Goal: Information Seeking & Learning: Check status

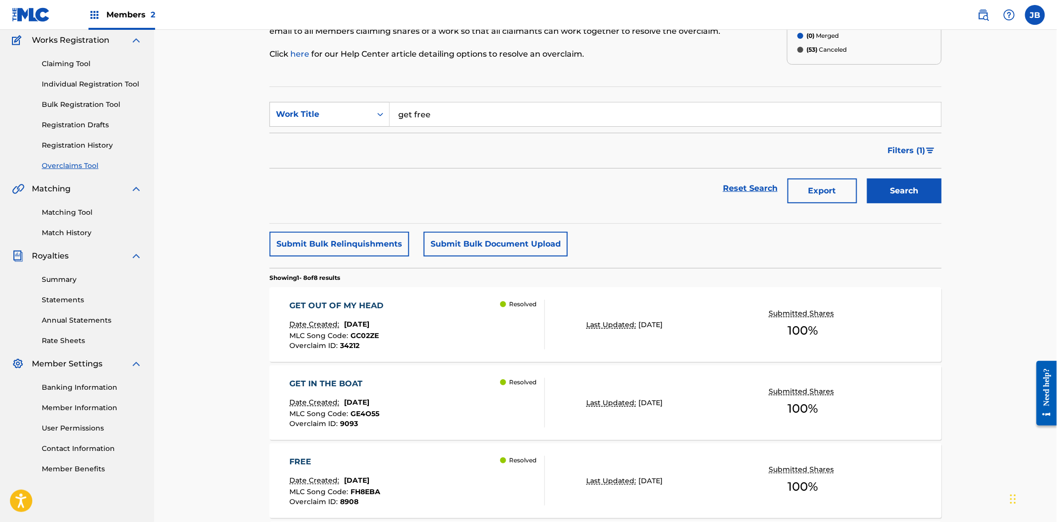
scroll to position [66, 0]
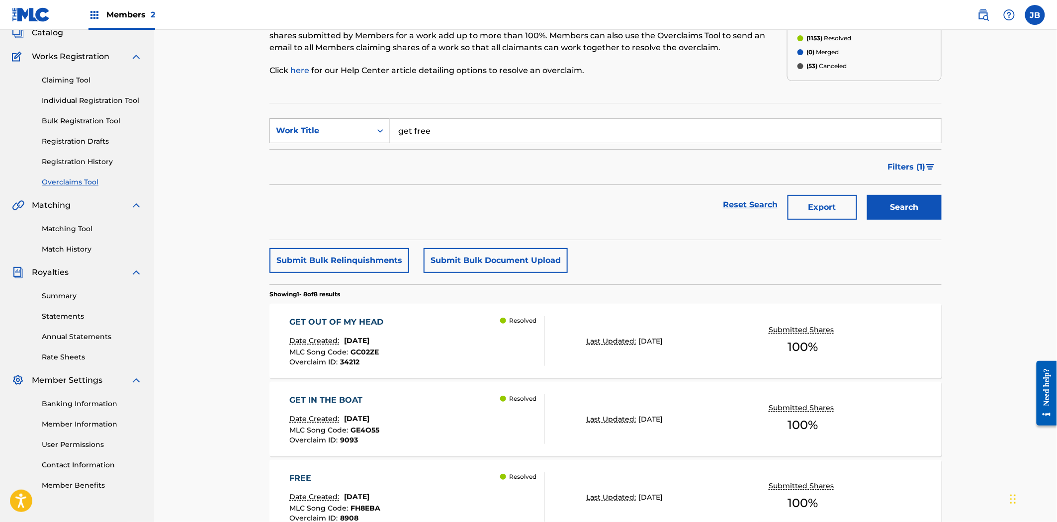
drag, startPoint x: 433, startPoint y: 132, endPoint x: 374, endPoint y: 132, distance: 59.2
click at [374, 132] on div "SearchWithCriteria1ffbbfac-e7b1-4895-9a9e-25ca2d7bddcf Work Title get free" at bounding box center [606, 130] width 672 height 25
paste input "Smil"
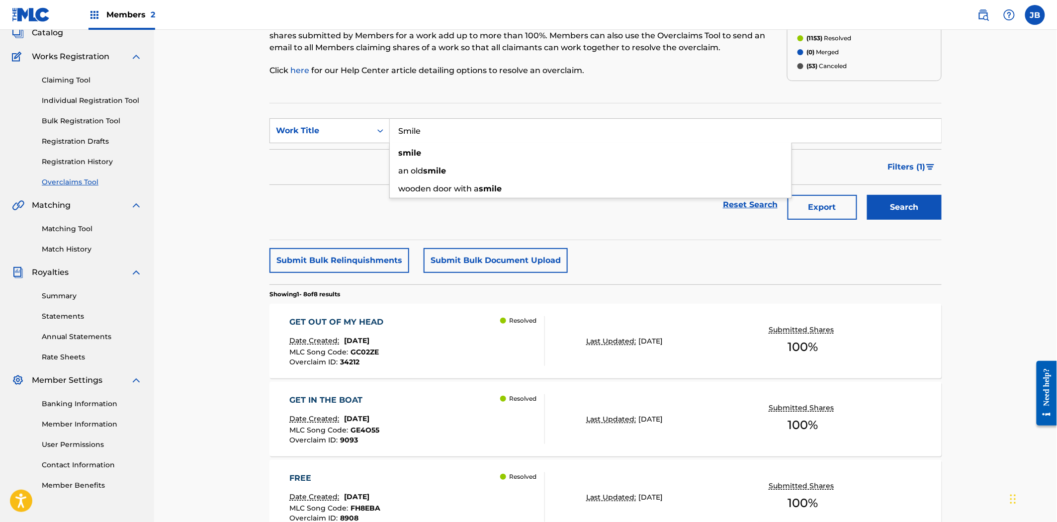
type input "Smile"
click at [929, 197] on button "Search" at bounding box center [904, 207] width 75 height 25
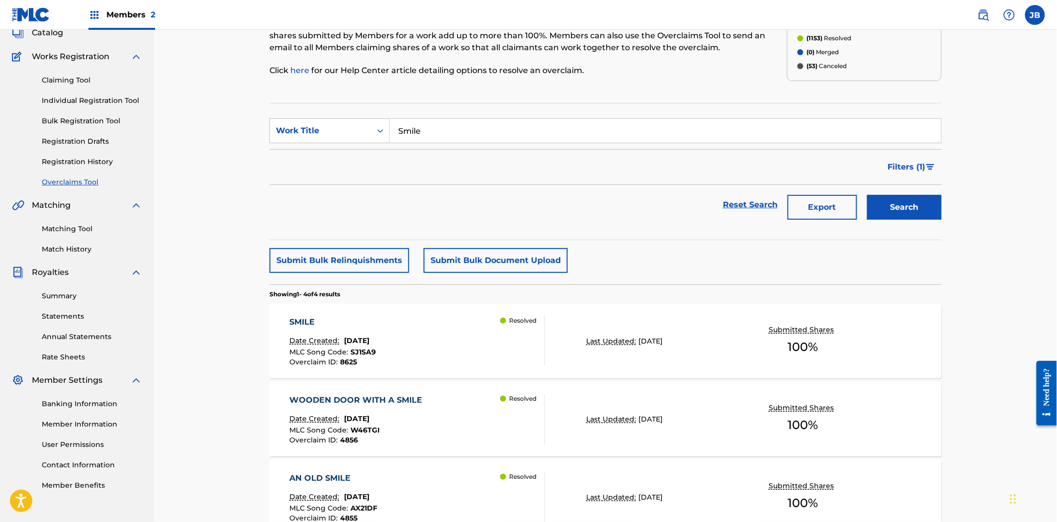
click at [419, 336] on div "SMILE Date Created: [DATE] MLC Song Code : SJ1SA9 Overclaim ID : 8625 Resolved" at bounding box center [418, 341] width 256 height 50
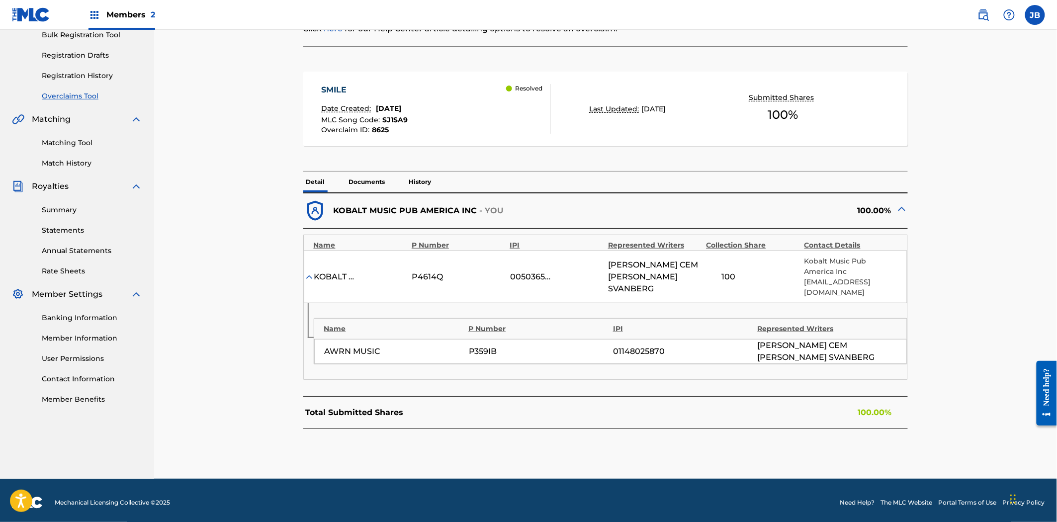
scroll to position [157, 0]
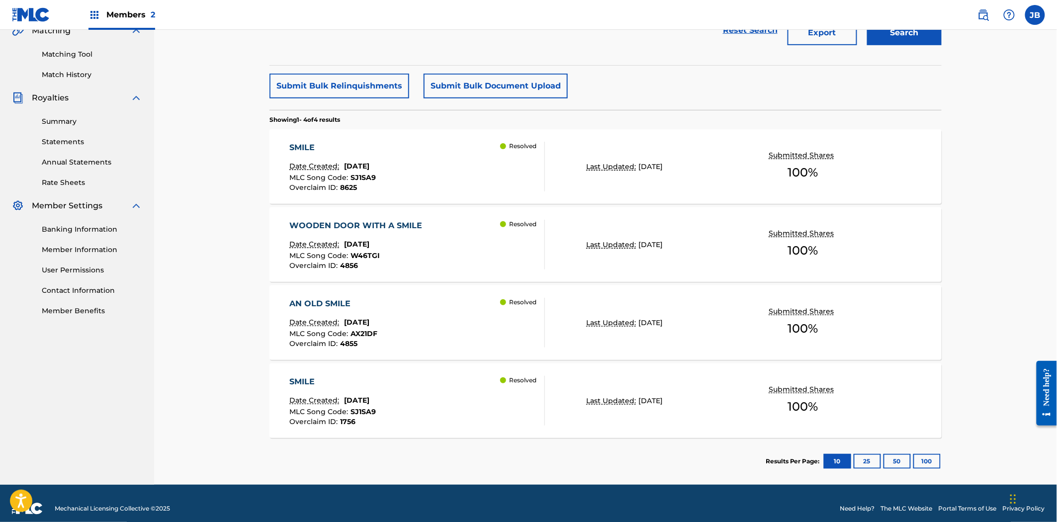
scroll to position [251, 0]
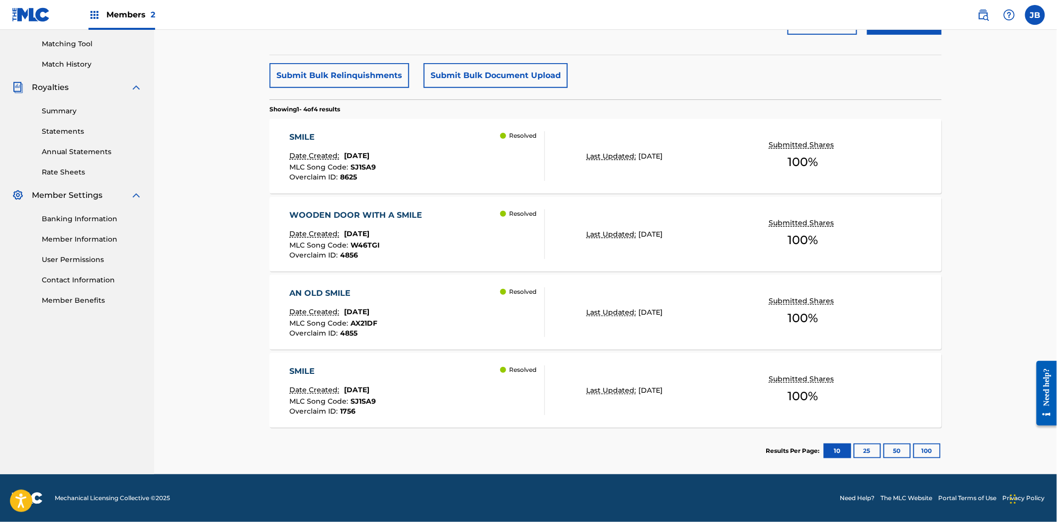
click at [524, 405] on div "Resolved" at bounding box center [522, 391] width 44 height 50
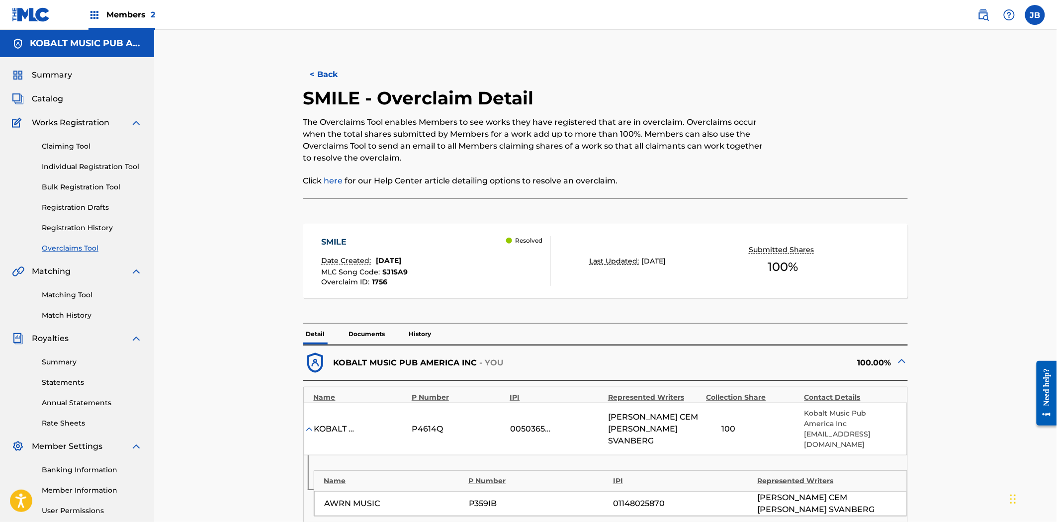
click at [52, 100] on span "Catalog" at bounding box center [47, 99] width 31 height 12
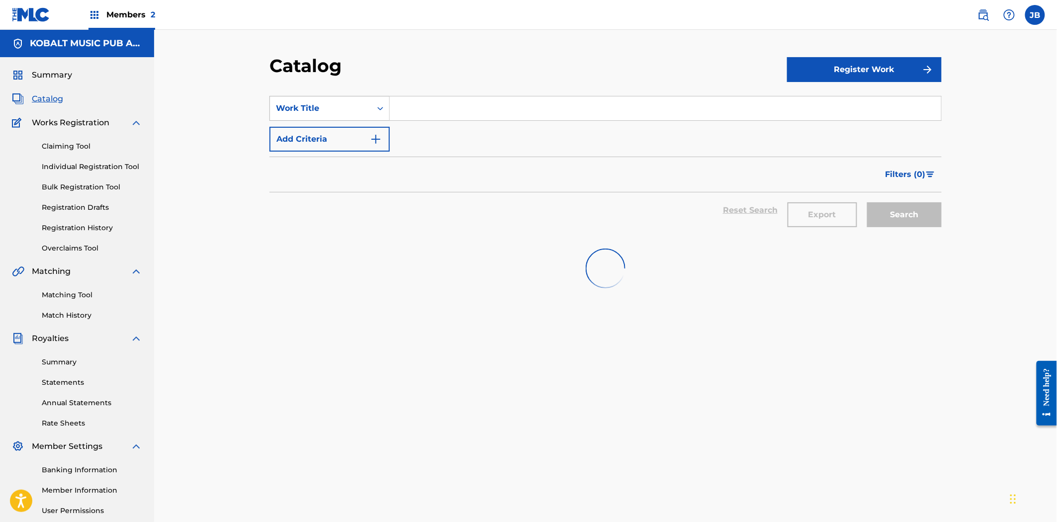
click at [331, 99] on div "Work Title" at bounding box center [320, 108] width 101 height 19
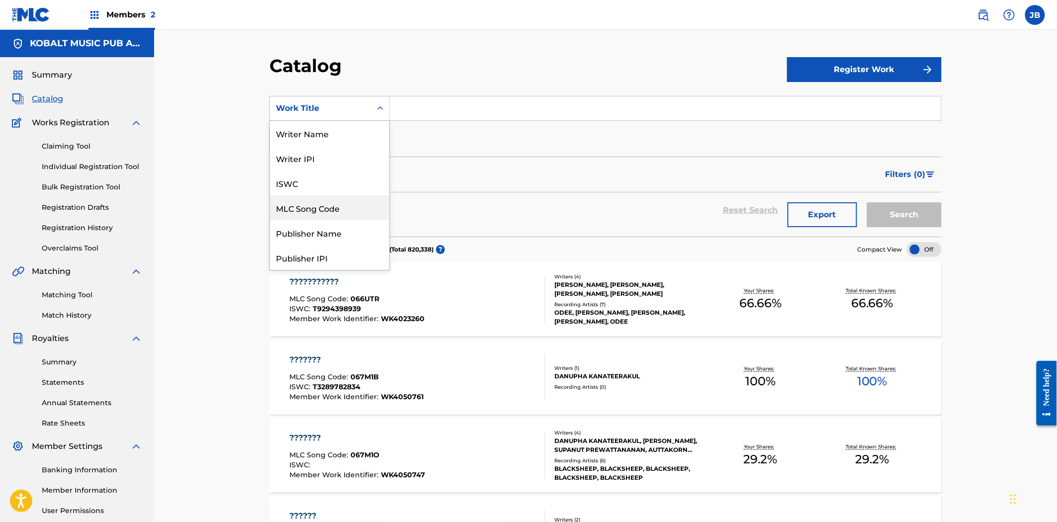
click at [326, 213] on div "MLC Song Code" at bounding box center [329, 207] width 119 height 25
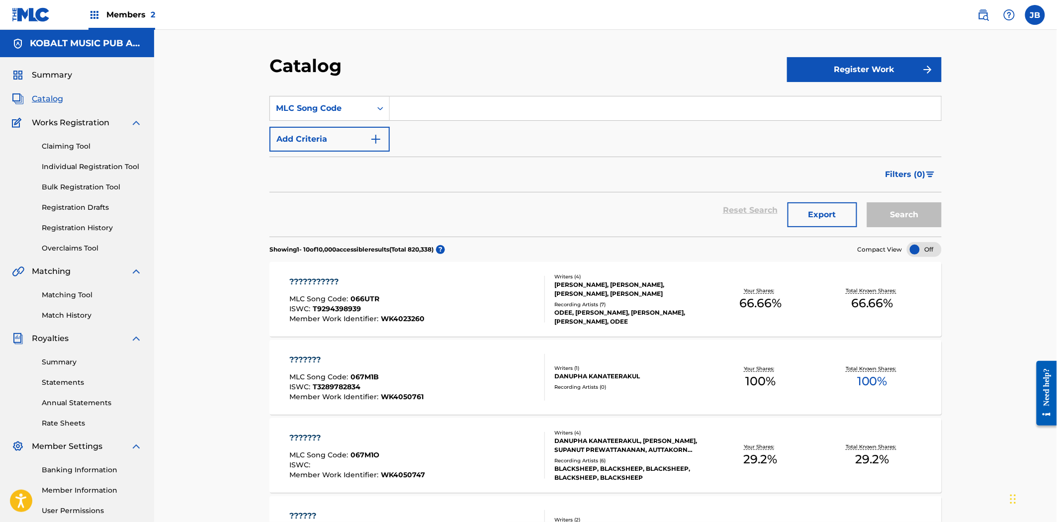
click at [485, 126] on div "SearchWithCriteria5fd991b7-5b11-404a-b490-1e2ae555ba0e MLC Song Code Add Criter…" at bounding box center [606, 124] width 672 height 56
click at [484, 104] on input "Search Form" at bounding box center [666, 108] width 552 height 24
paste input "AV4M2K"
type input "AV4M2K"
click at [894, 210] on button "Search" at bounding box center [904, 214] width 75 height 25
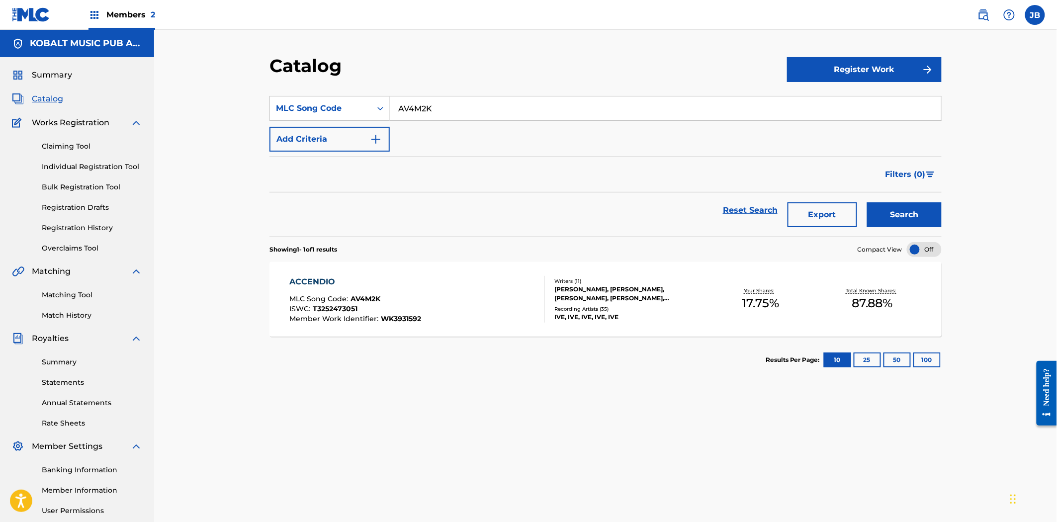
click at [428, 276] on div "ACCENDIO MLC Song Code : AV4M2K ISWC : T3252473051 Member Work Identifier : WK3…" at bounding box center [418, 299] width 256 height 47
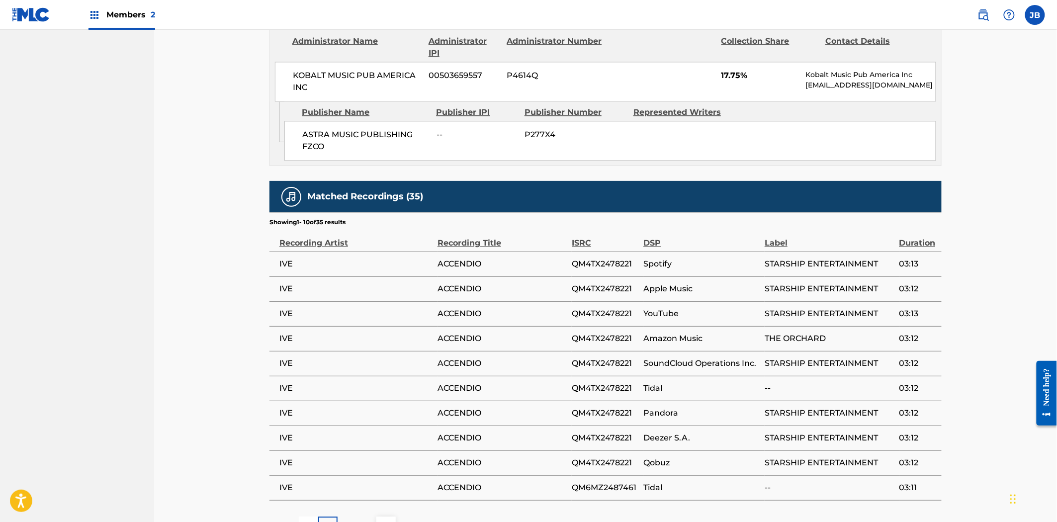
scroll to position [2513, 0]
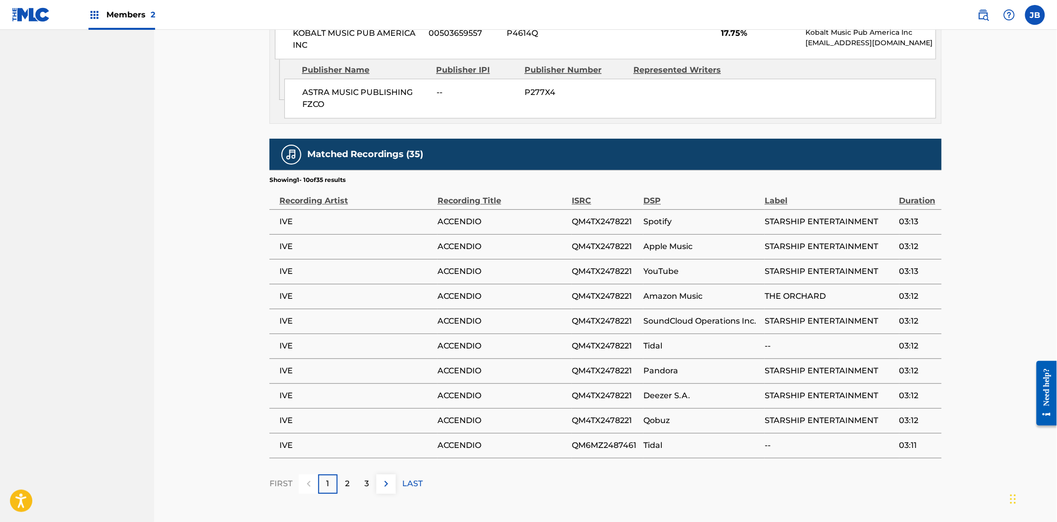
click at [351, 474] on div "2" at bounding box center [347, 483] width 19 height 19
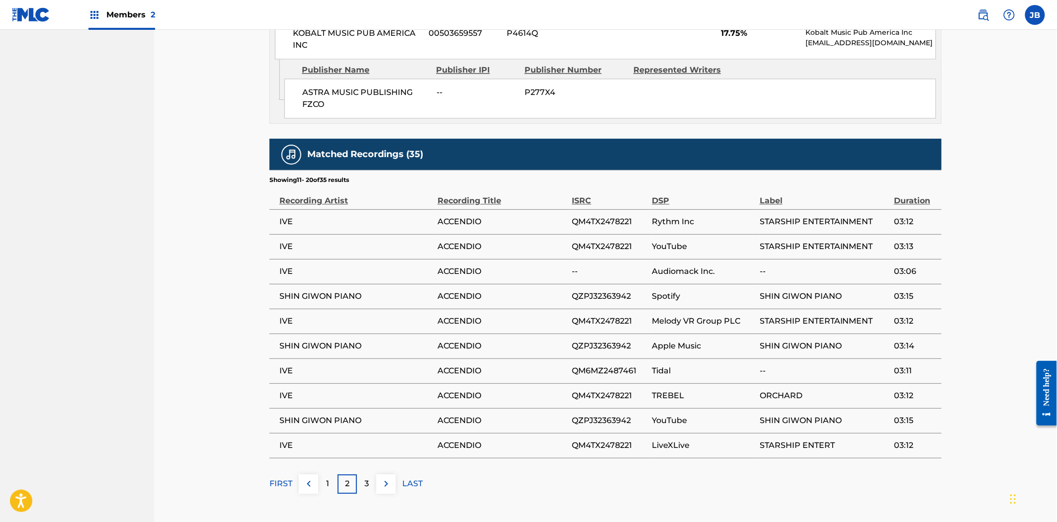
click at [366, 478] on p "3" at bounding box center [367, 484] width 4 height 12
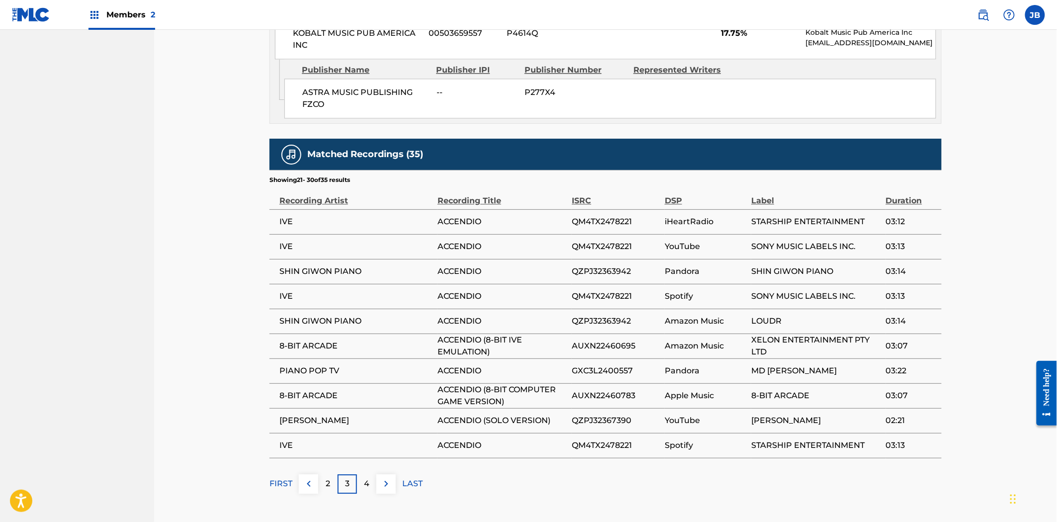
click at [366, 478] on p "4" at bounding box center [366, 484] width 5 height 12
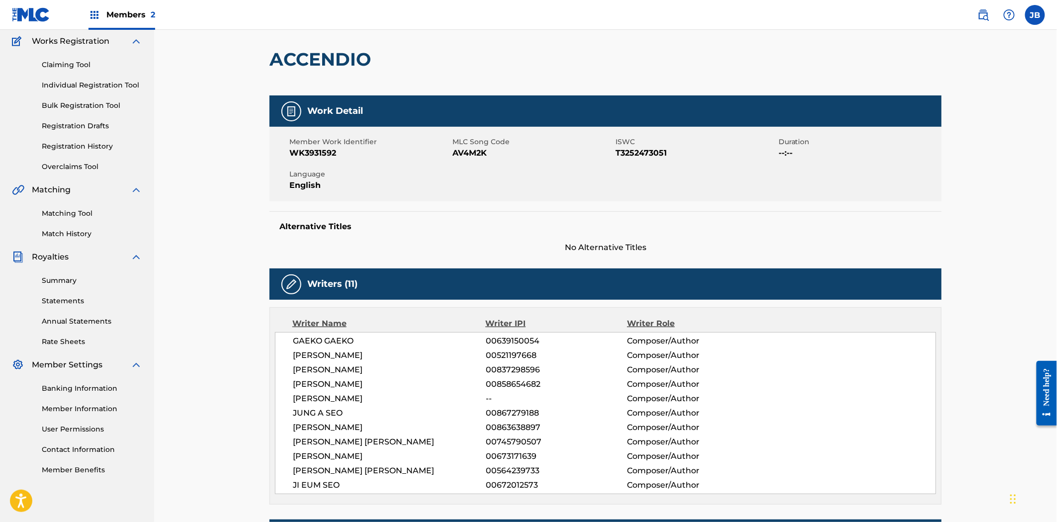
scroll to position [0, 0]
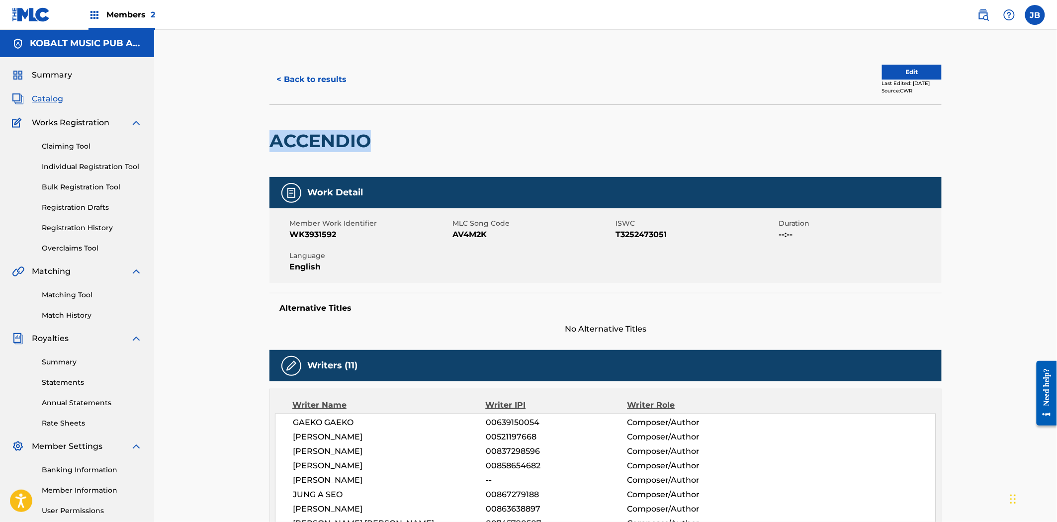
drag, startPoint x: 375, startPoint y: 137, endPoint x: 267, endPoint y: 143, distance: 108.1
copy h2 "ACCENDIO"
drag, startPoint x: 46, startPoint y: 296, endPoint x: 51, endPoint y: 296, distance: 5.5
click at [46, 296] on link "Matching Tool" at bounding box center [92, 295] width 100 height 10
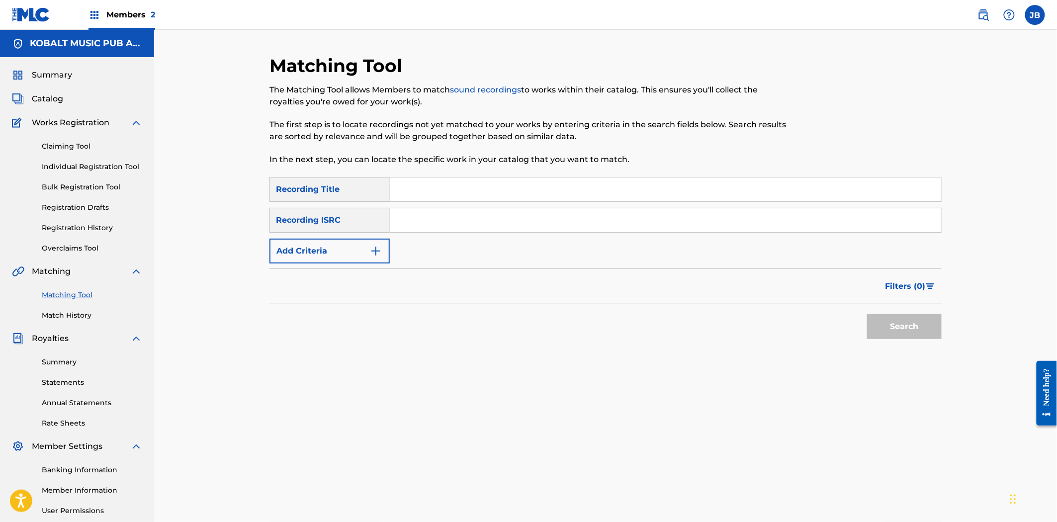
click at [399, 187] on input "Search Form" at bounding box center [666, 190] width 552 height 24
paste input "ACCENDIO"
type input "ACCENDIO"
click at [352, 262] on button "Add Criteria" at bounding box center [330, 251] width 120 height 25
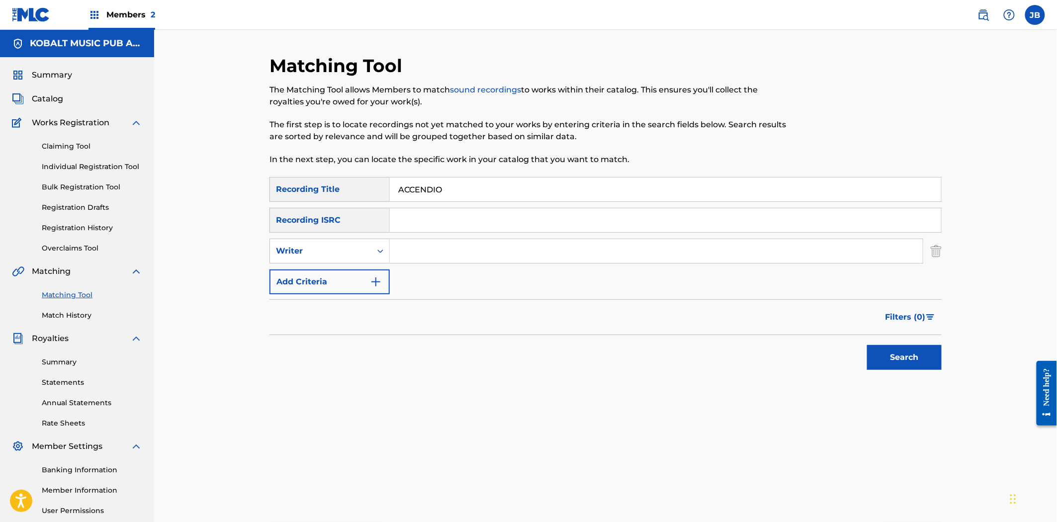
click at [414, 252] on input "Search Form" at bounding box center [656, 251] width 533 height 24
type input "ive"
click at [867, 345] on button "Search" at bounding box center [904, 357] width 75 height 25
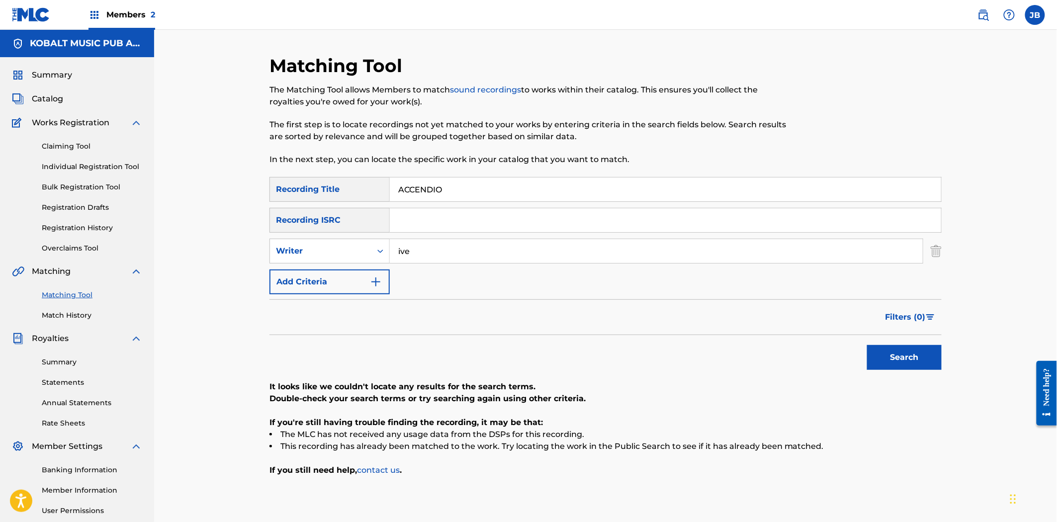
drag, startPoint x: 454, startPoint y: 230, endPoint x: 456, endPoint y: 219, distance: 10.6
click at [454, 230] on input "Search Form" at bounding box center [666, 220] width 552 height 24
paste input "KRMIM2532371"
type input "KRMIM2532371"
click at [260, 173] on div "Matching Tool The Matching Tool allows Members to match sound recordings to wor…" at bounding box center [606, 312] width 696 height 514
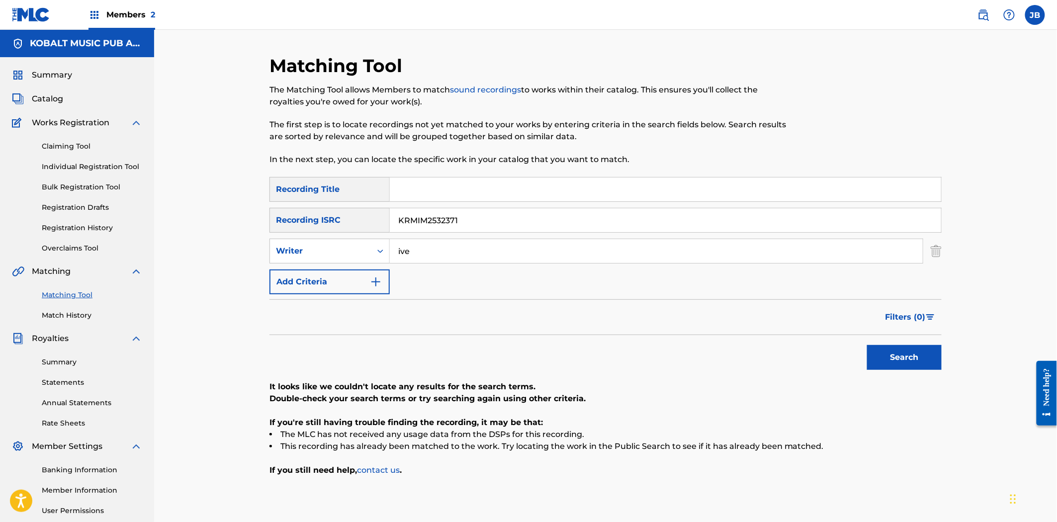
drag, startPoint x: 425, startPoint y: 250, endPoint x: 244, endPoint y: 226, distance: 183.1
click at [244, 226] on div "Matching Tool The Matching Tool allows Members to match sound recordings to wor…" at bounding box center [605, 299] width 903 height 539
click at [887, 347] on button "Search" at bounding box center [904, 357] width 75 height 25
click at [50, 102] on span "Catalog" at bounding box center [47, 99] width 31 height 12
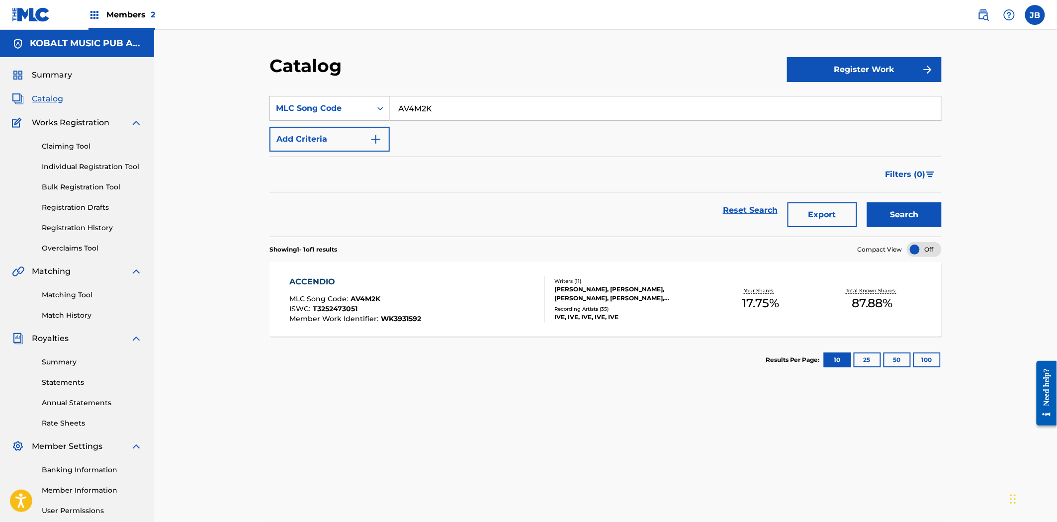
click at [341, 113] on div "MLC Song Code" at bounding box center [321, 108] width 90 height 12
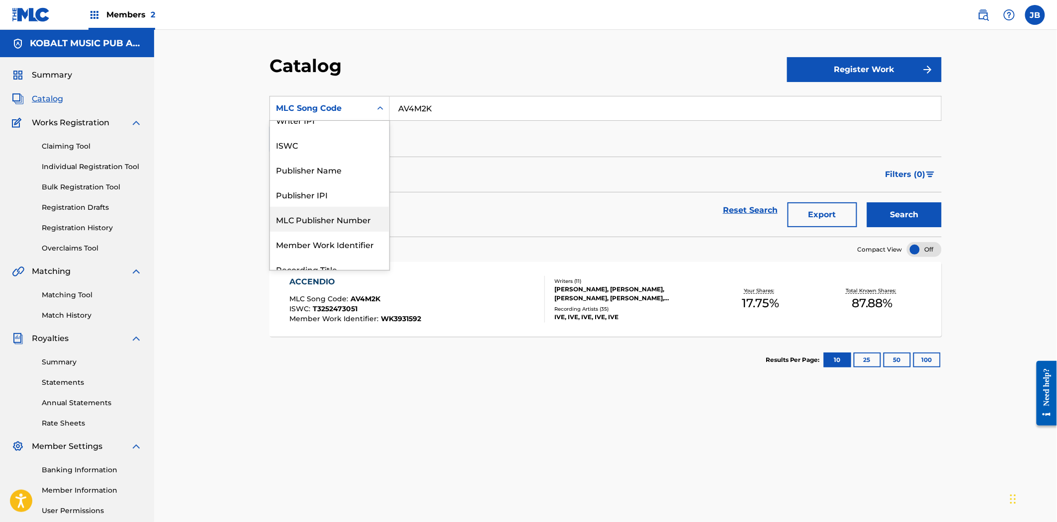
scroll to position [149, 0]
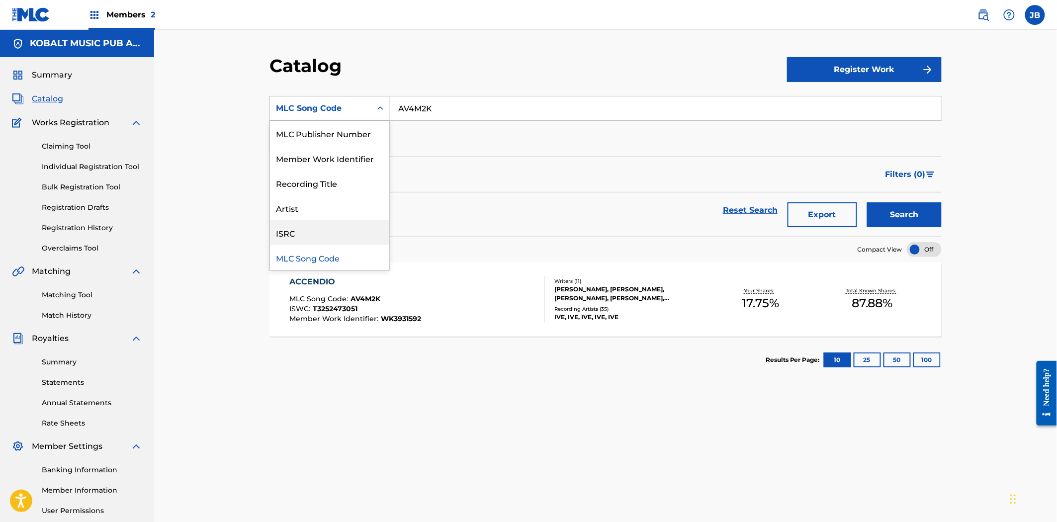
click at [310, 228] on div "ISRC" at bounding box center [329, 232] width 119 height 25
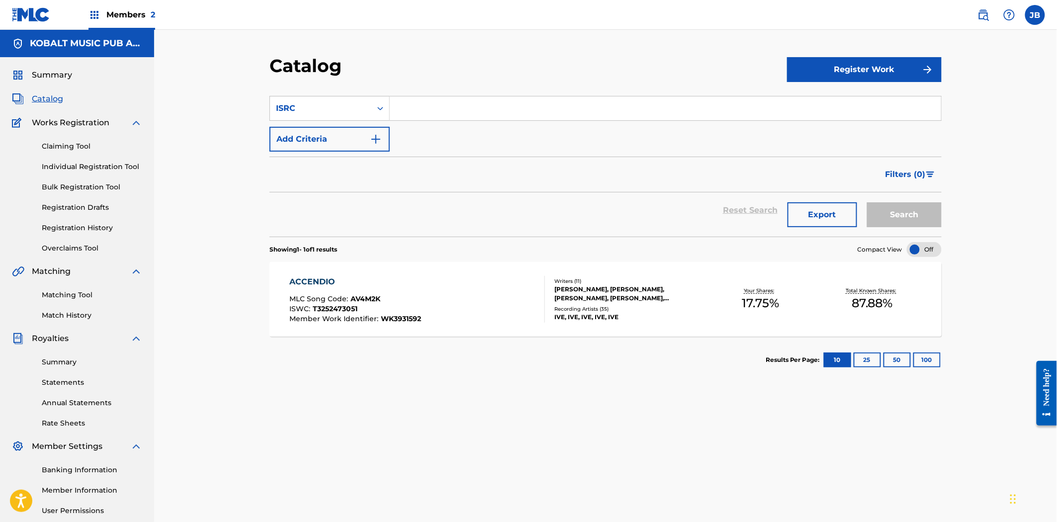
click at [475, 115] on input "Search Form" at bounding box center [666, 108] width 552 height 24
paste input "KRMIM2532371"
click at [899, 221] on button "Search" at bounding box center [904, 214] width 75 height 25
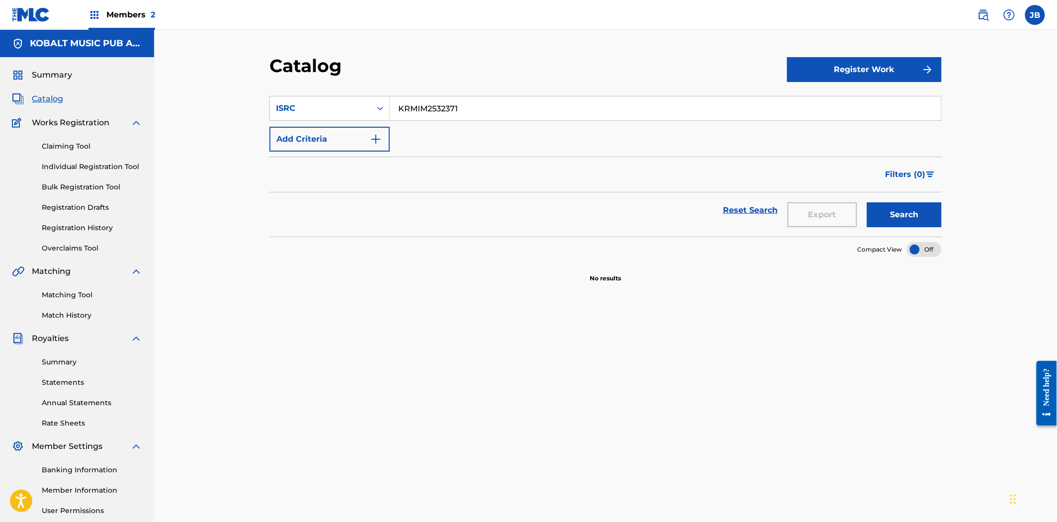
drag, startPoint x: 303, startPoint y: 90, endPoint x: 455, endPoint y: 112, distance: 152.8
click at [302, 90] on section "SearchWithCriteria02b8b153-85f1-436d-a39b-8636788db118 ISRC KRMIM2532371 Add Cr…" at bounding box center [606, 160] width 672 height 153
paste input "QZGLM2564739"
type input "QZGLM2564739"
click at [891, 224] on button "Search" at bounding box center [904, 214] width 75 height 25
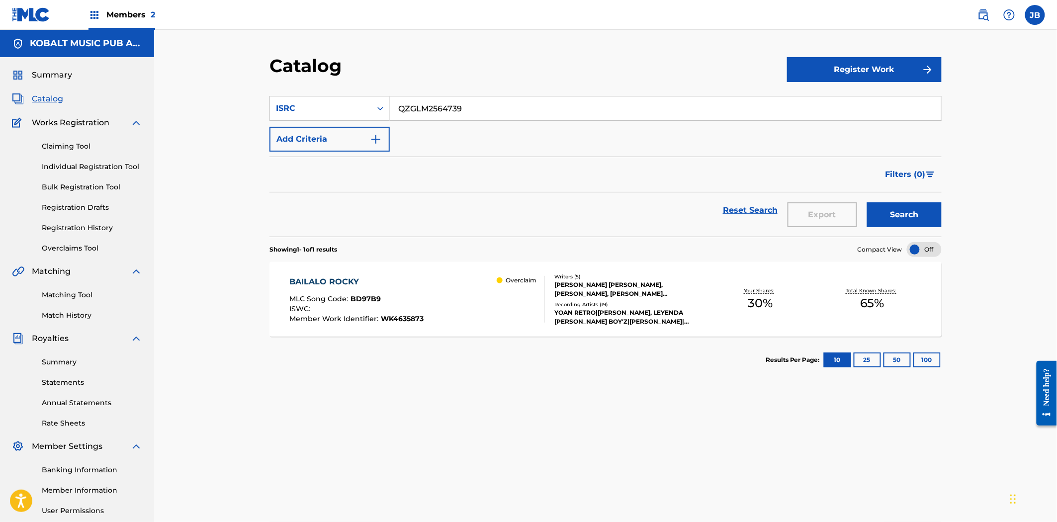
click at [483, 291] on div "BAILALO ROCKY MLC Song Code : BD97B9 ISWC : Member Work Identifier : WK4635873 …" at bounding box center [418, 299] width 256 height 47
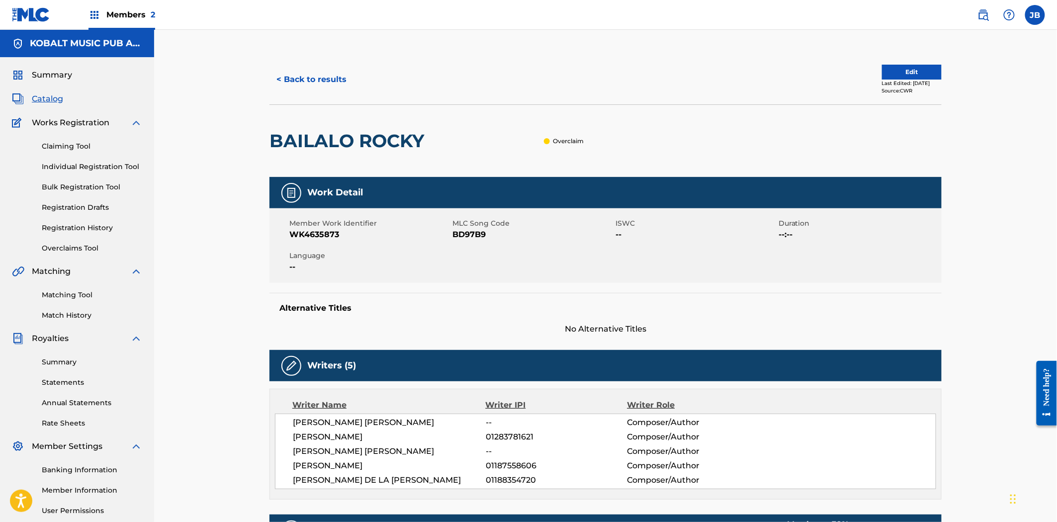
click at [63, 252] on link "Overclaims Tool" at bounding box center [92, 248] width 100 height 10
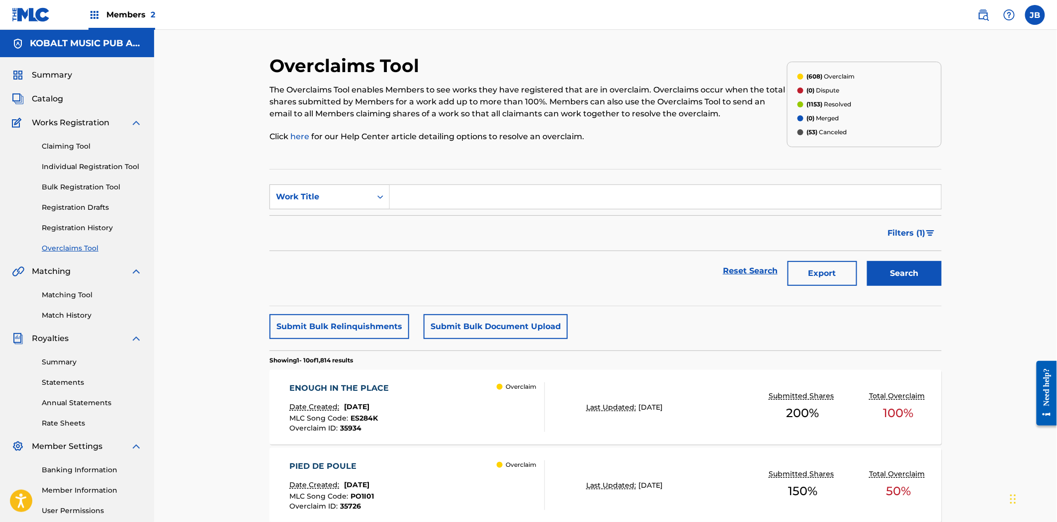
click at [465, 191] on input "Search Form" at bounding box center [666, 197] width 552 height 24
click at [456, 226] on div "baila lo rocky" at bounding box center [591, 219] width 402 height 18
type input "bailalo rocky"
click at [932, 290] on div "Search" at bounding box center [902, 271] width 80 height 40
click at [926, 281] on button "Search" at bounding box center [904, 273] width 75 height 25
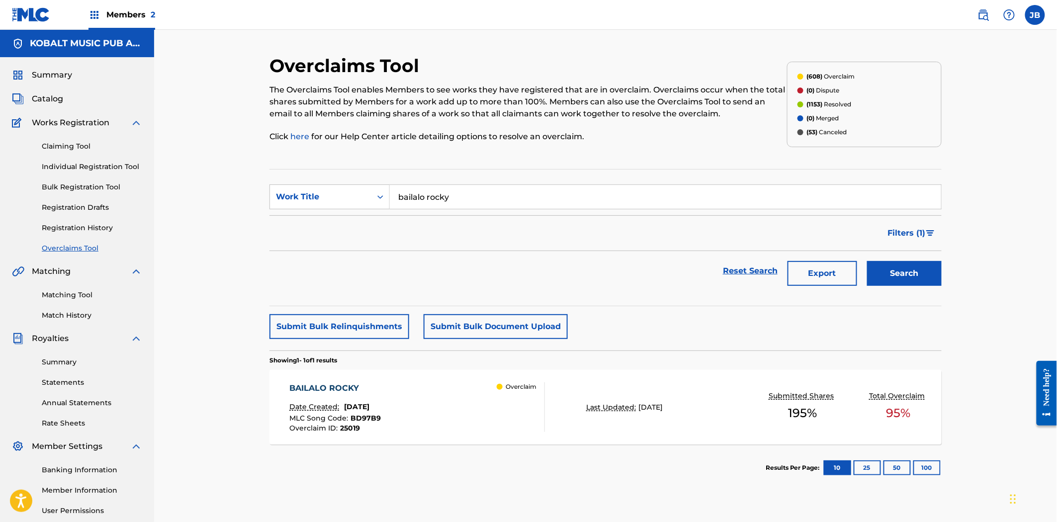
click at [469, 415] on div "BAILALO ROCKY Date Created: [DATE] MLC Song Code : BD97B9 Overclaim ID : 25019 …" at bounding box center [418, 407] width 256 height 50
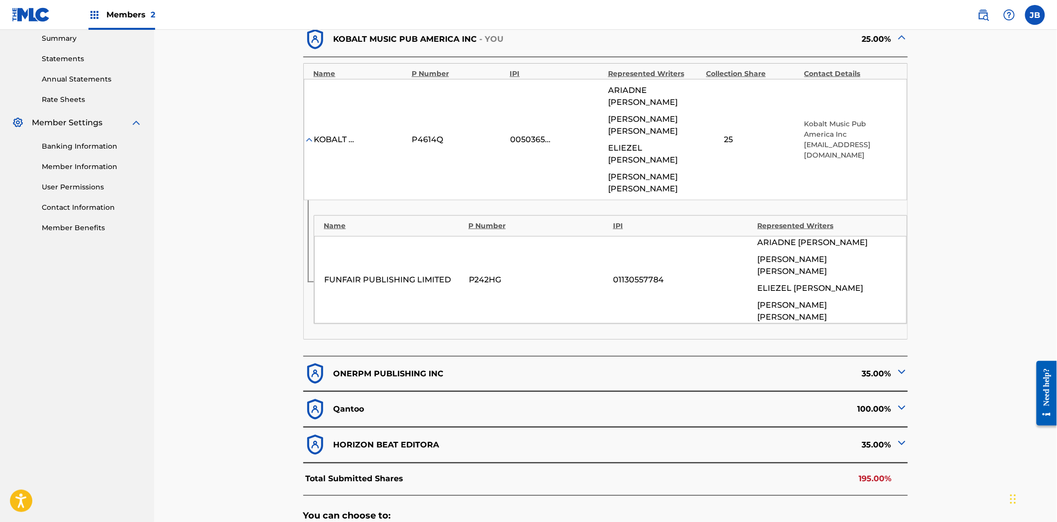
scroll to position [331, 0]
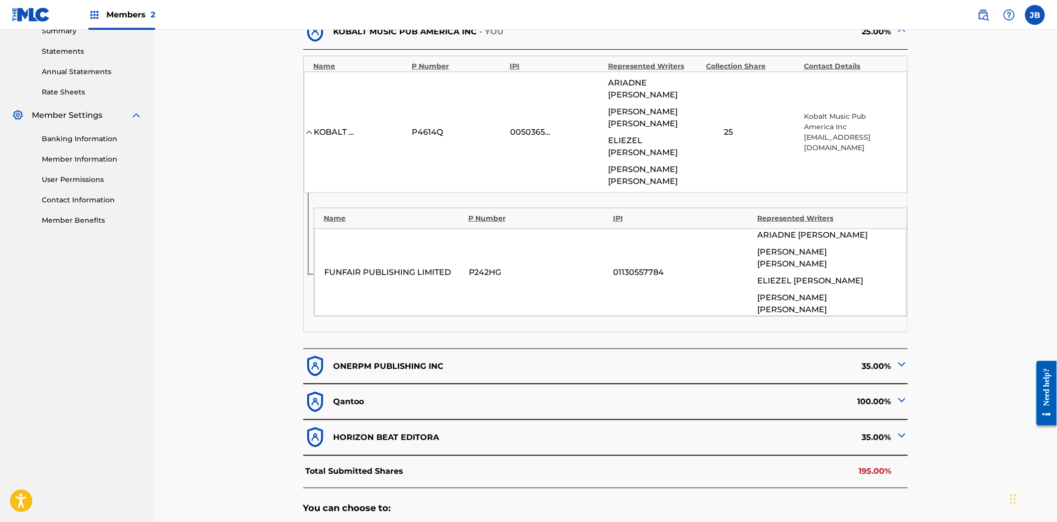
click at [898, 394] on img at bounding box center [902, 400] width 12 height 12
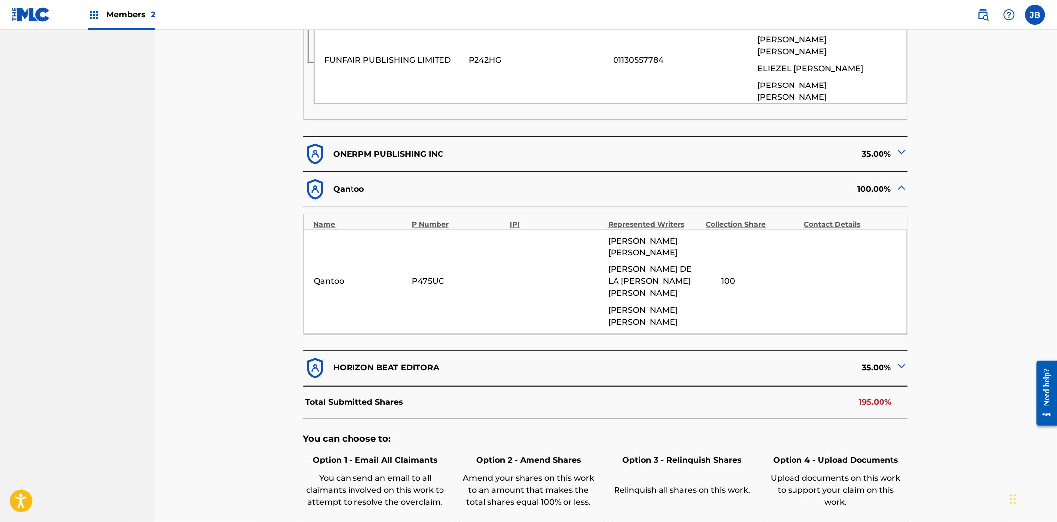
scroll to position [553, 0]
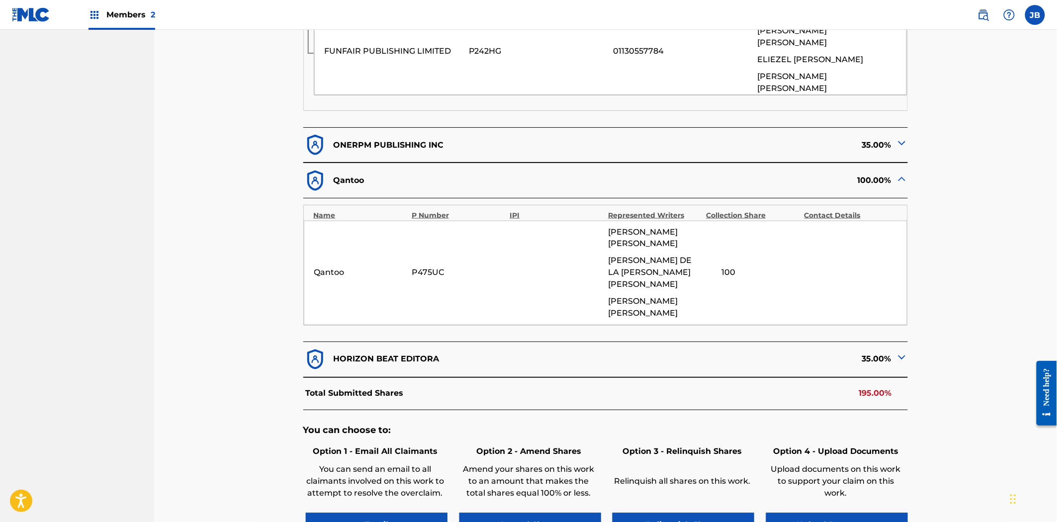
click at [902, 352] on img at bounding box center [902, 358] width 12 height 12
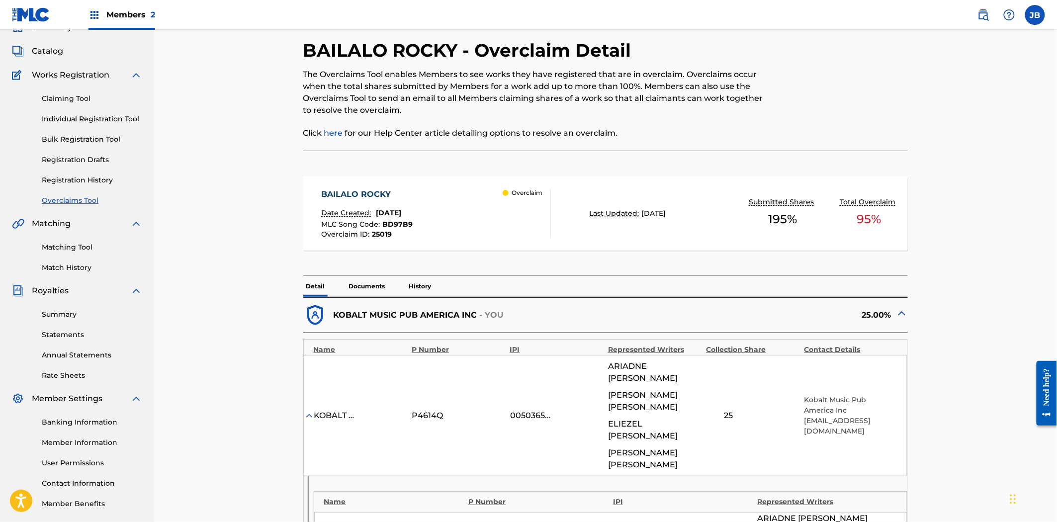
scroll to position [0, 0]
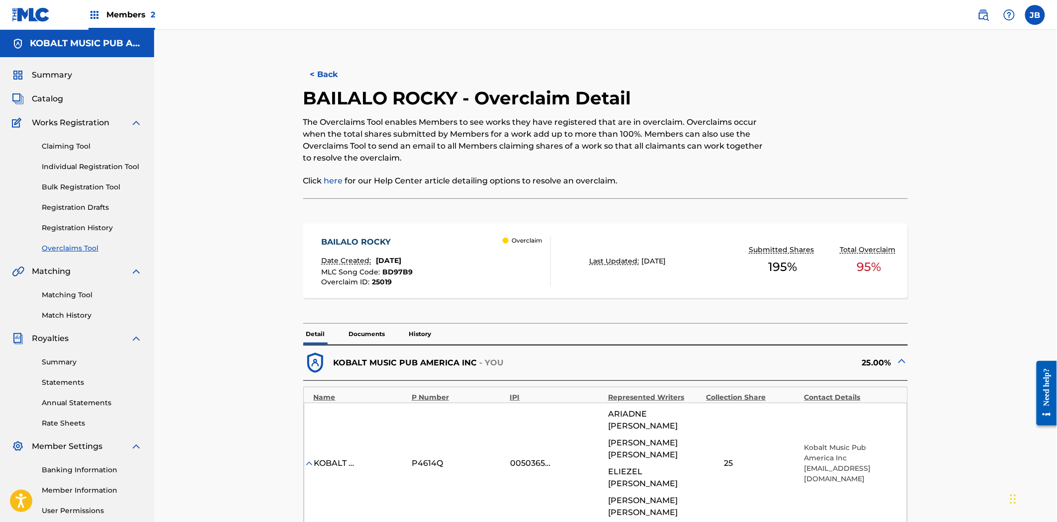
click at [318, 75] on button "< Back" at bounding box center [333, 74] width 60 height 25
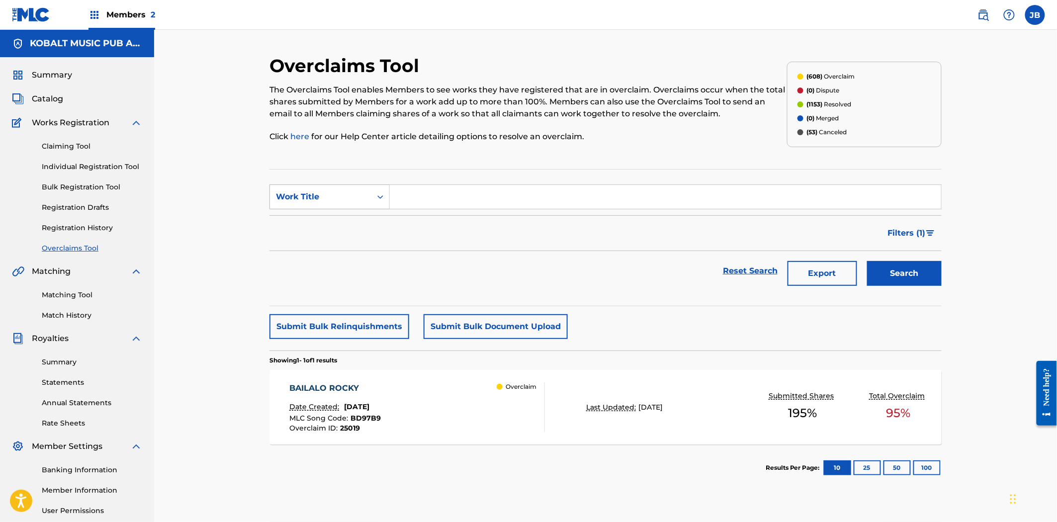
click at [364, 191] on div "Work Title" at bounding box center [321, 197] width 90 height 12
click at [80, 249] on link "Overclaims Tool" at bounding box center [92, 248] width 100 height 10
click at [367, 200] on div "Work Title" at bounding box center [320, 196] width 101 height 19
click at [356, 217] on div "MLC Song Code" at bounding box center [329, 221] width 119 height 25
click at [408, 197] on input "Search Form" at bounding box center [666, 197] width 552 height 24
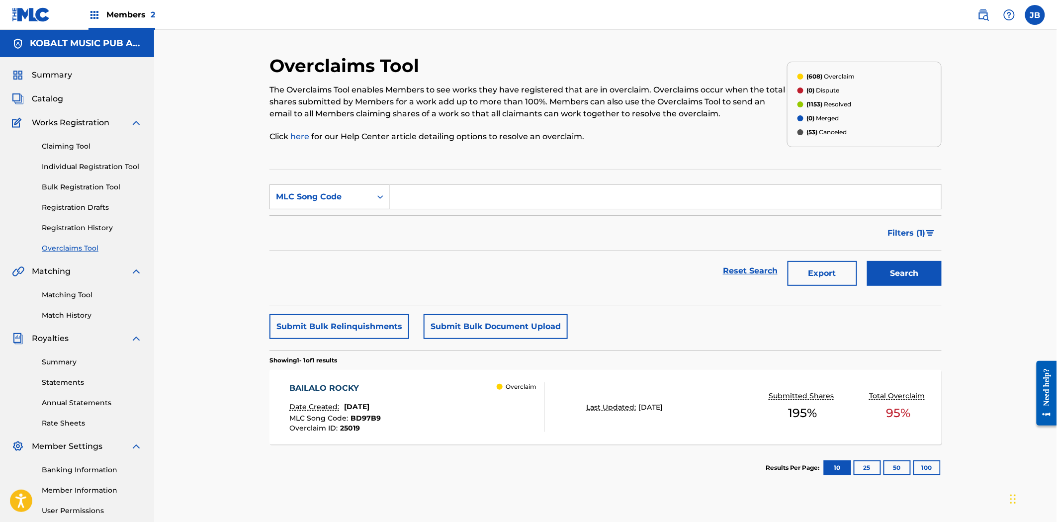
paste input "BE5076"
type input "BE5076"
click at [908, 259] on div "Search" at bounding box center [902, 271] width 80 height 40
click at [903, 271] on button "Search" at bounding box center [904, 273] width 75 height 25
click at [726, 390] on div "BELIEVE Date Created: [DATE] MLC Song Code : BE5076 Overclaim ID : 12000 Overcl…" at bounding box center [606, 407] width 672 height 75
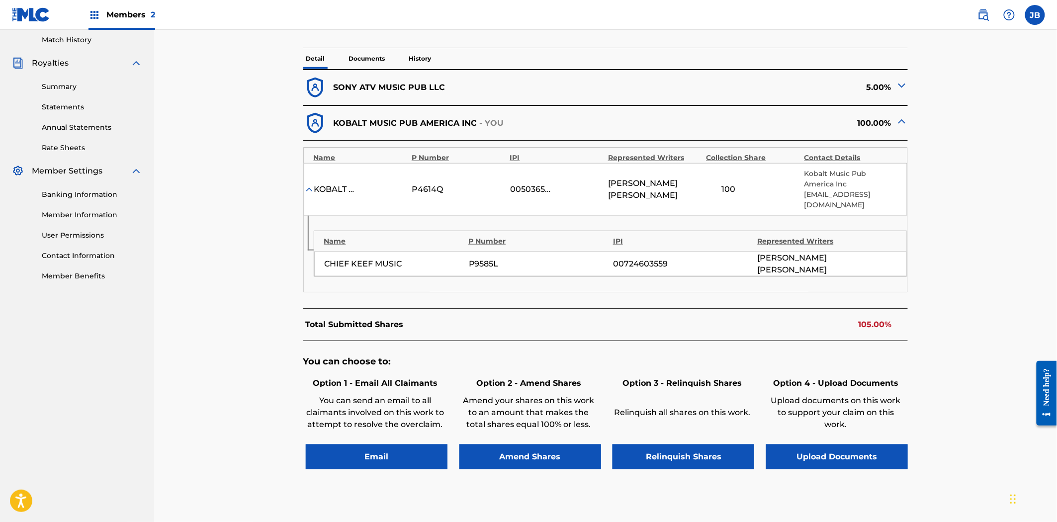
scroll to position [223, 0]
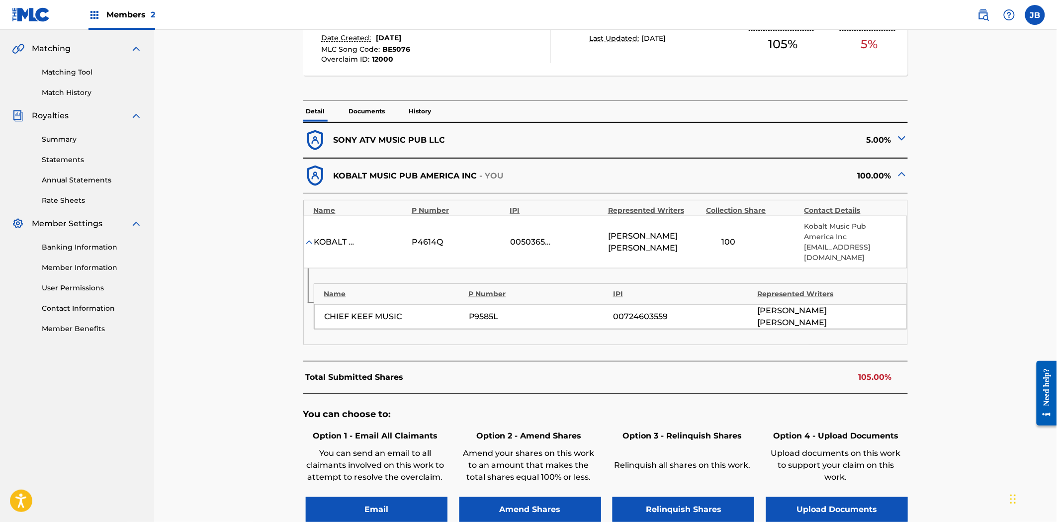
click at [901, 134] on img at bounding box center [902, 138] width 12 height 12
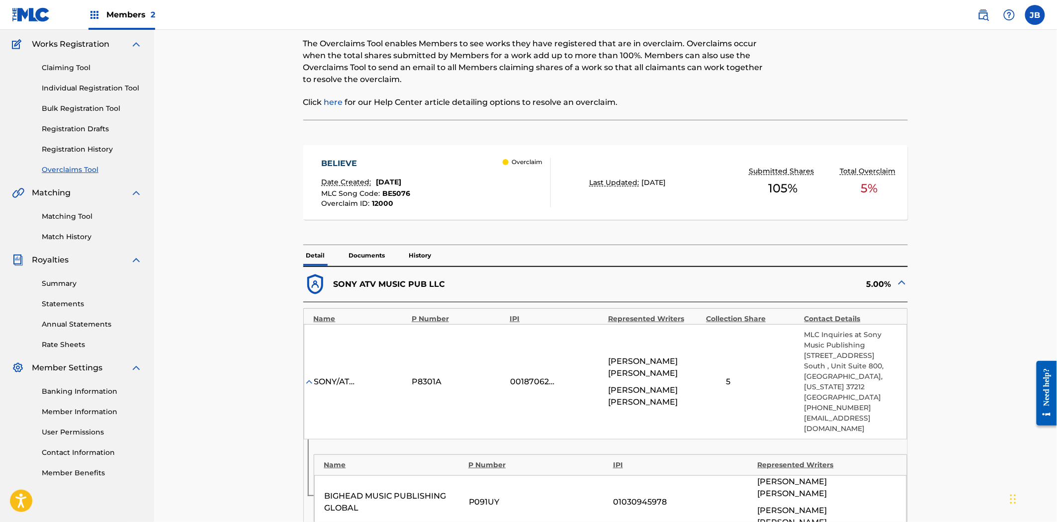
scroll to position [0, 0]
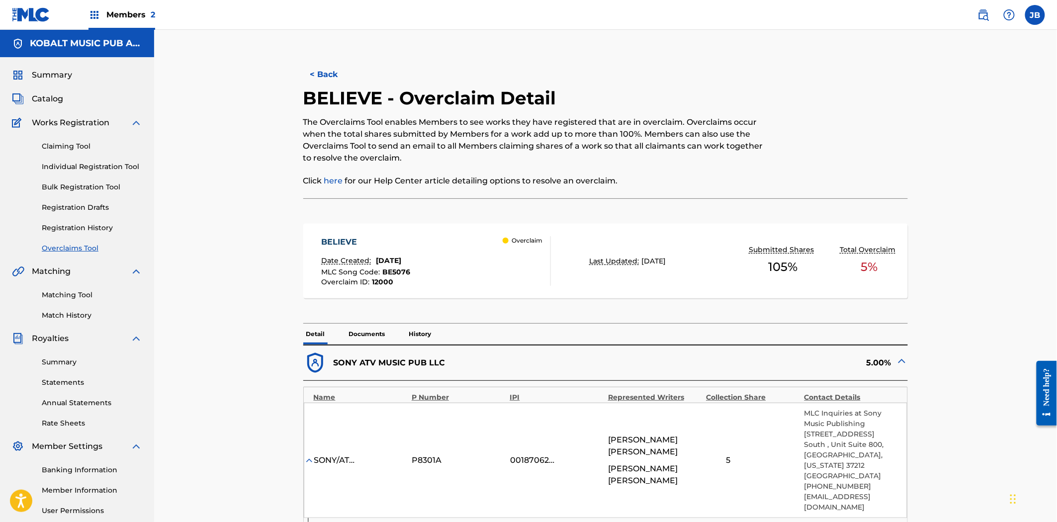
click at [458, 270] on div "BELIEVE Date Created: [DATE] MLC Song Code : BE5076 Overclaim ID : 12000 Overcl…" at bounding box center [436, 261] width 230 height 50
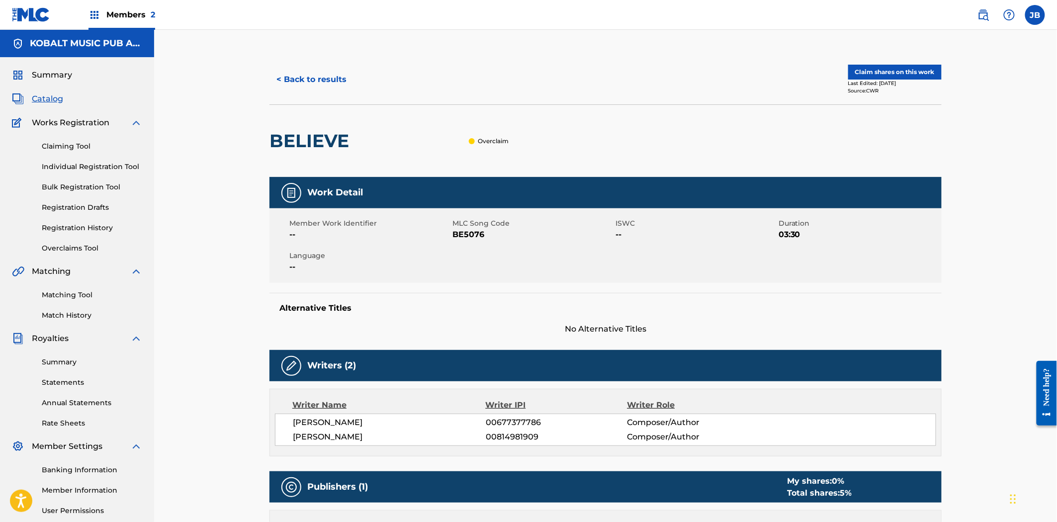
click at [302, 86] on button "< Back to results" at bounding box center [312, 79] width 84 height 25
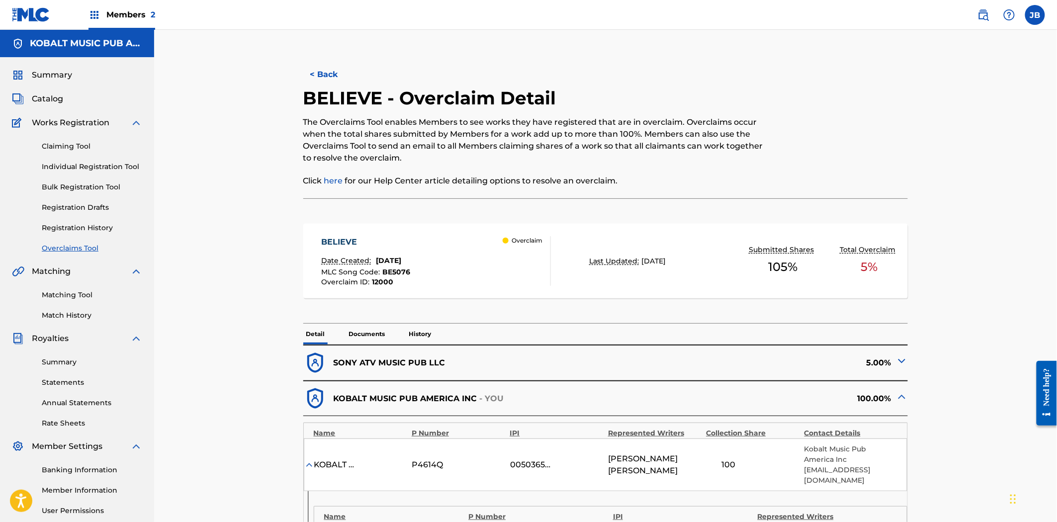
click at [328, 74] on button "< Back" at bounding box center [333, 74] width 60 height 25
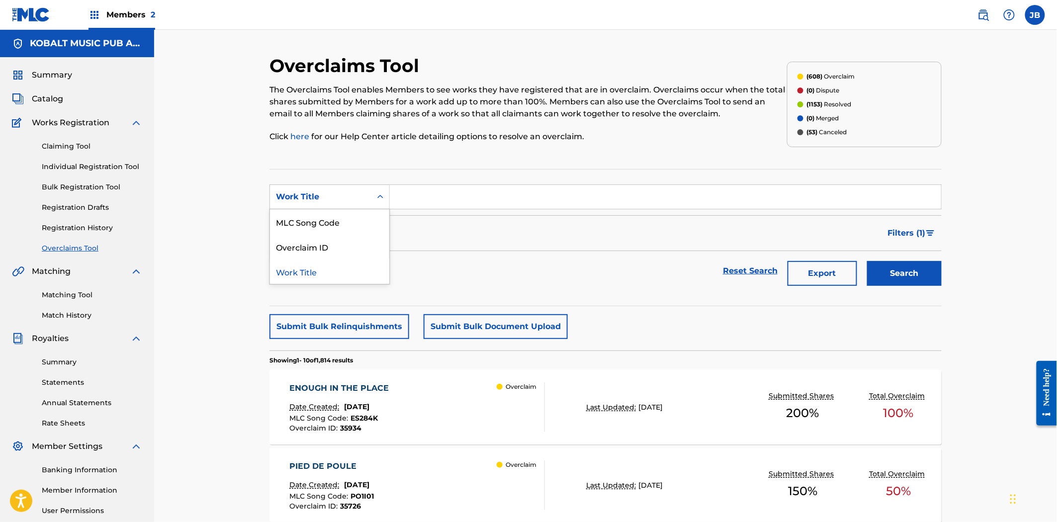
click at [324, 196] on div "Work Title" at bounding box center [321, 197] width 90 height 12
click at [329, 224] on div "MLC Song Code" at bounding box center [329, 221] width 119 height 25
click at [465, 204] on input "Search Form" at bounding box center [666, 197] width 552 height 24
paste input "HQ2CQX"
type input "HQ2CQX"
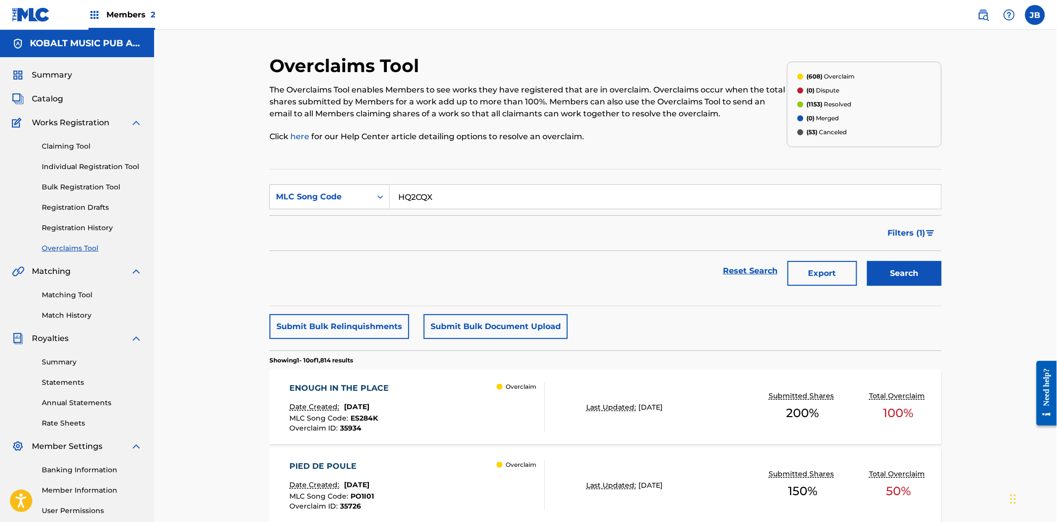
click at [927, 274] on button "Search" at bounding box center [904, 273] width 75 height 25
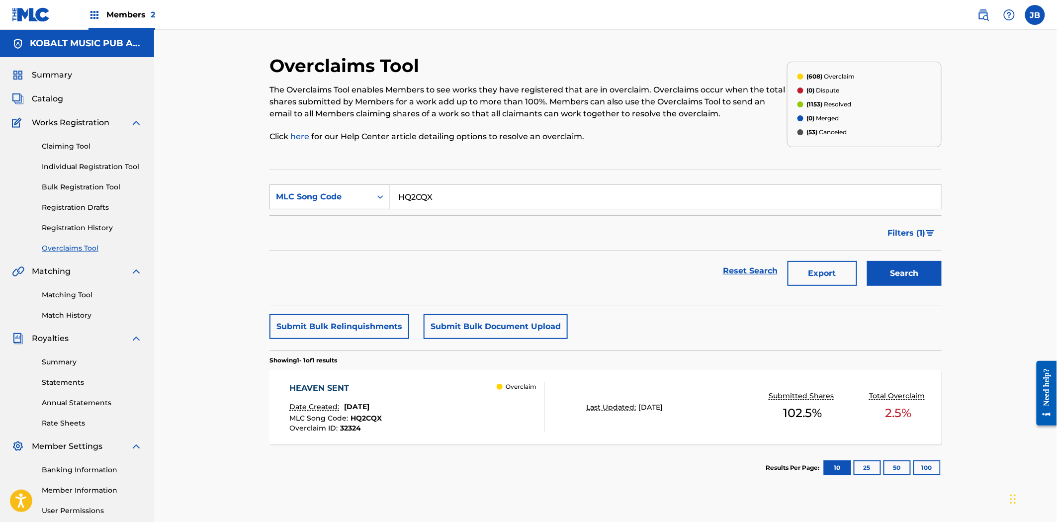
click at [696, 425] on div "HEAVEN SENT Date Created: [DATE] MLC Song Code : HQ2CQX Overclaim ID : 32324 Ov…" at bounding box center [606, 407] width 672 height 75
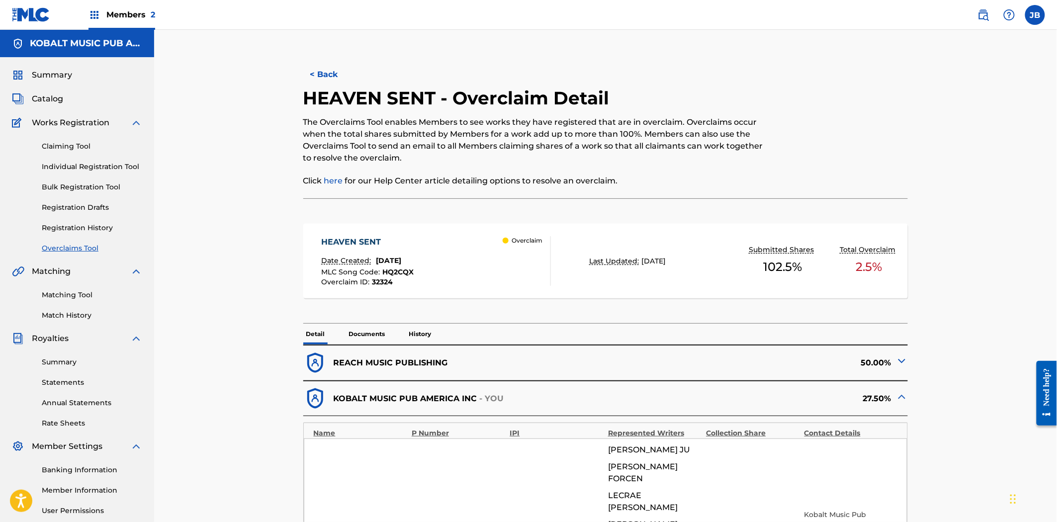
click at [310, 77] on button "< Back" at bounding box center [333, 74] width 60 height 25
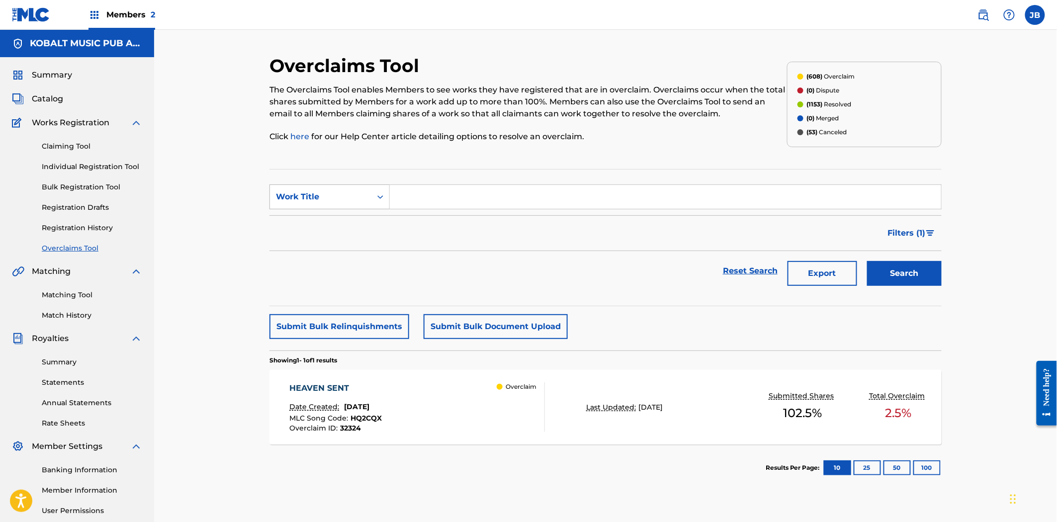
click at [359, 194] on div "Work Title" at bounding box center [321, 197] width 90 height 12
click at [359, 220] on div "MLC Song Code" at bounding box center [329, 221] width 119 height 25
click at [442, 198] on input "Search Form" at bounding box center [666, 197] width 552 height 24
paste input "KE7QK8"
click at [893, 262] on button "Search" at bounding box center [904, 273] width 75 height 25
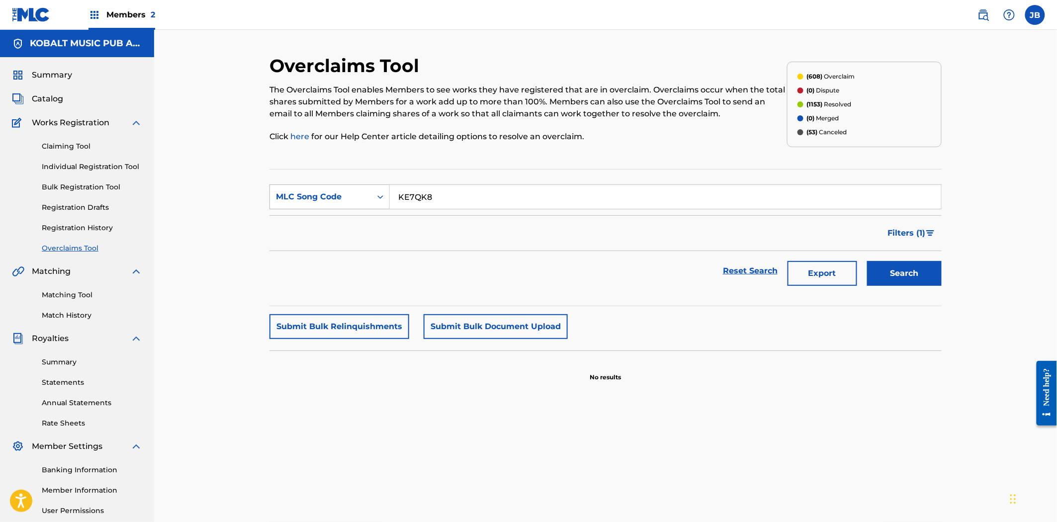
drag, startPoint x: 465, startPoint y: 205, endPoint x: 357, endPoint y: 187, distance: 110.0
click at [357, 187] on div "SearchWithCriteriaf6837ecc-6268-495e-8c73-8c9efd864f29 MLC Song Code KE7QK8" at bounding box center [606, 197] width 672 height 25
paste input "OM6WA4"
type input "OM6WA4"
click at [879, 275] on button "Search" at bounding box center [904, 273] width 75 height 25
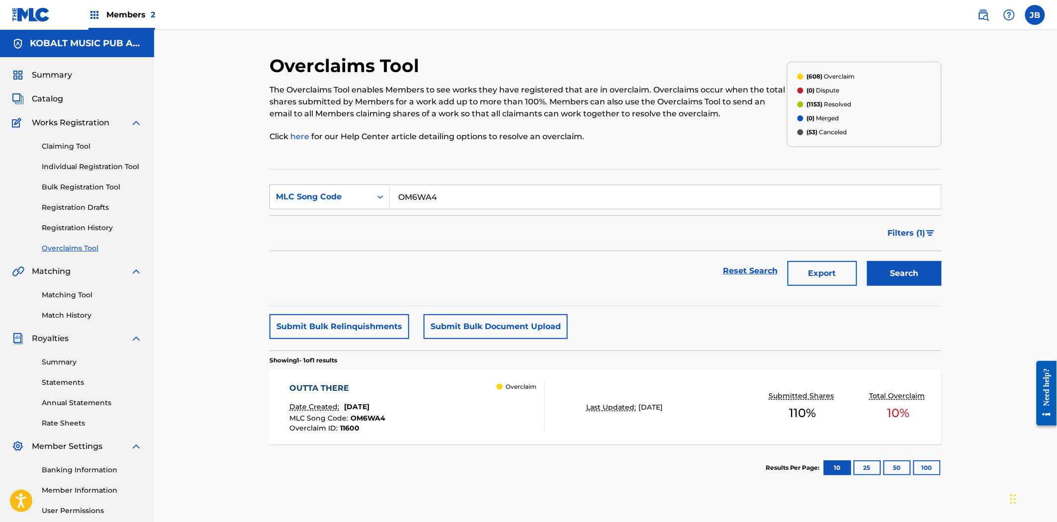
click at [747, 390] on div "OUTTA THERE Date Created: [DATE] MLC Song Code : OM6WA4 Overclaim ID : 11600 Ov…" at bounding box center [606, 407] width 672 height 75
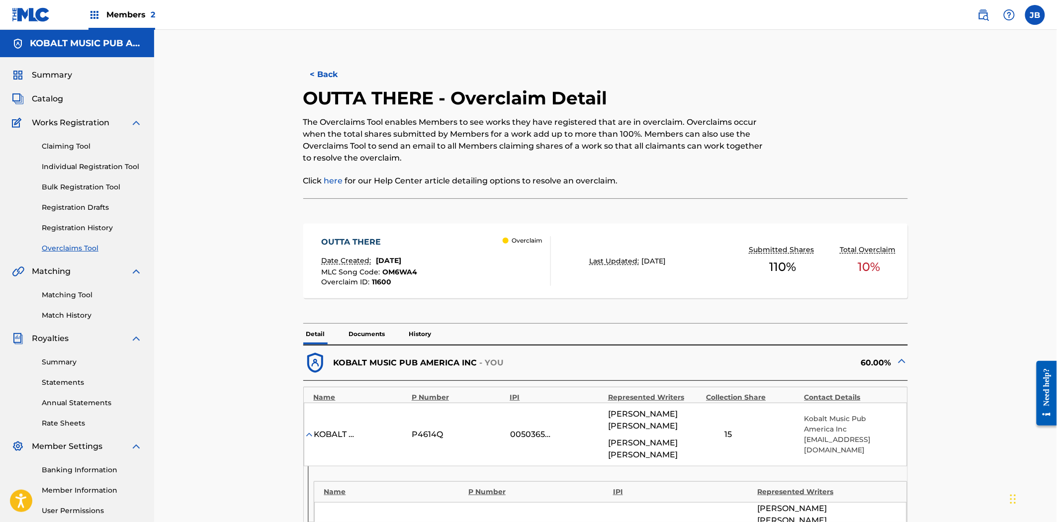
click at [317, 73] on button "< Back" at bounding box center [333, 74] width 60 height 25
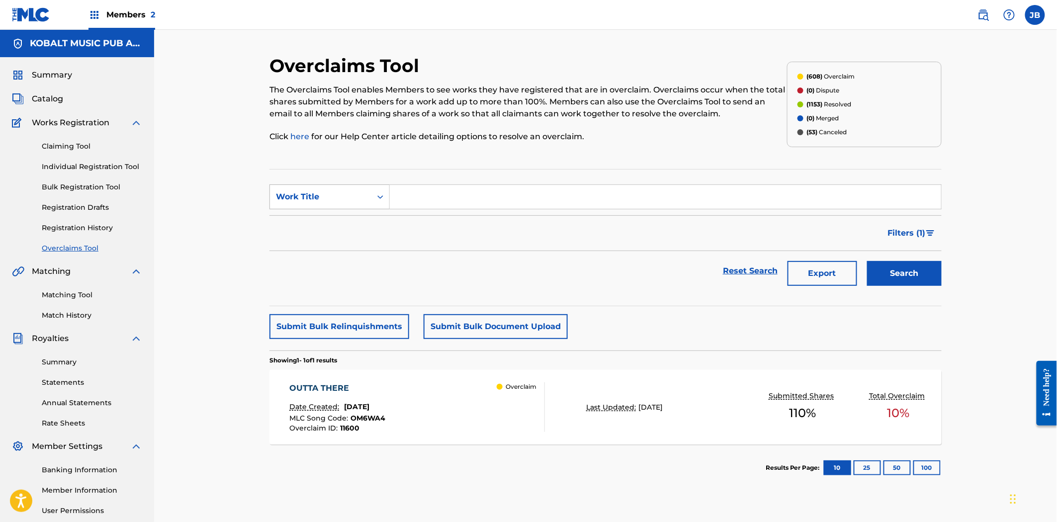
click at [348, 197] on div "Work Title" at bounding box center [321, 197] width 90 height 12
click at [336, 212] on div "MLC Song Code" at bounding box center [329, 221] width 119 height 25
click at [463, 203] on input "Search Form" at bounding box center [666, 197] width 552 height 24
paste input "BC659J"
click at [901, 280] on button "Search" at bounding box center [904, 273] width 75 height 25
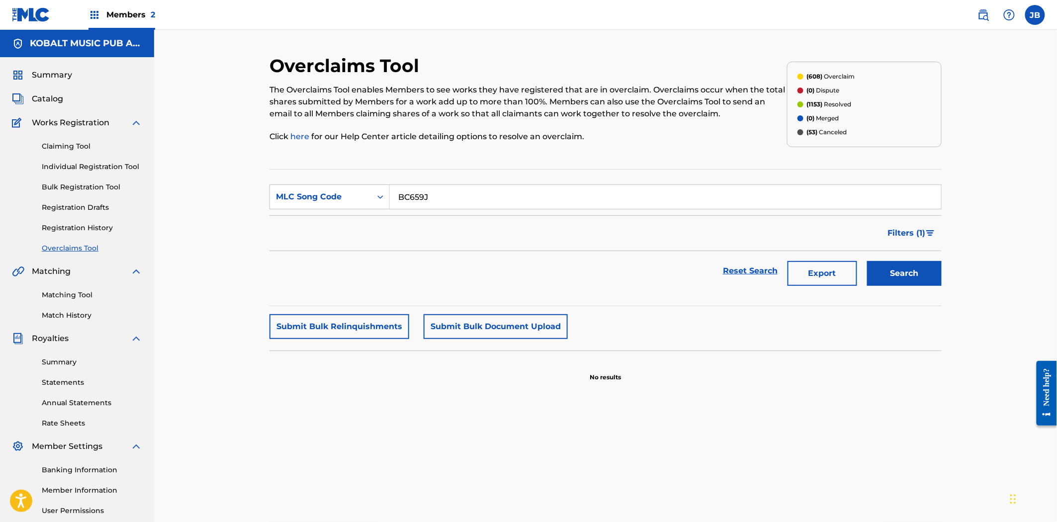
drag, startPoint x: 518, startPoint y: 197, endPoint x: 245, endPoint y: 170, distance: 274.9
click at [239, 168] on div "Overclaims Tool The Overclaims Tool enables Members to see works they have regi…" at bounding box center [605, 299] width 903 height 539
paste input "HVAKO1"
type input "HVAKO1"
click at [898, 264] on button "Search" at bounding box center [904, 273] width 75 height 25
